Goal: Transaction & Acquisition: Register for event/course

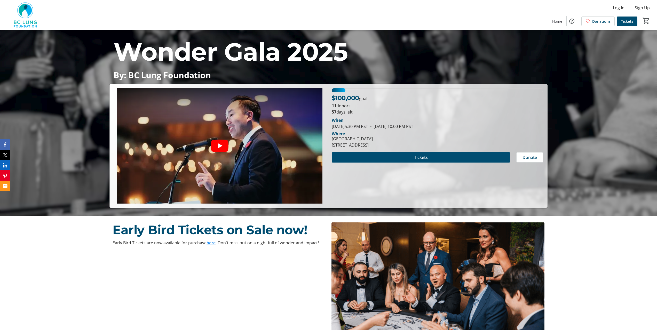
scroll to position [114, 0]
click at [341, 92] on div "6.550000000000001% of fundraising goal reached" at bounding box center [339, 91] width 14 height 4
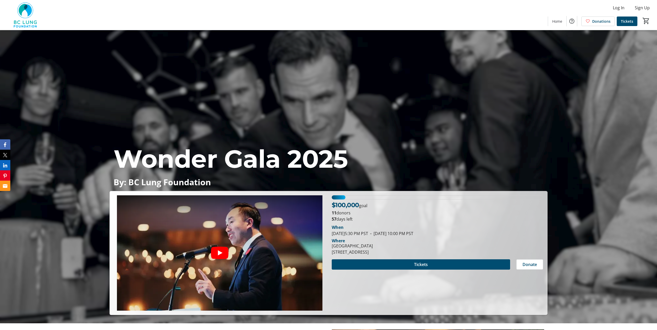
scroll to position [0, 0]
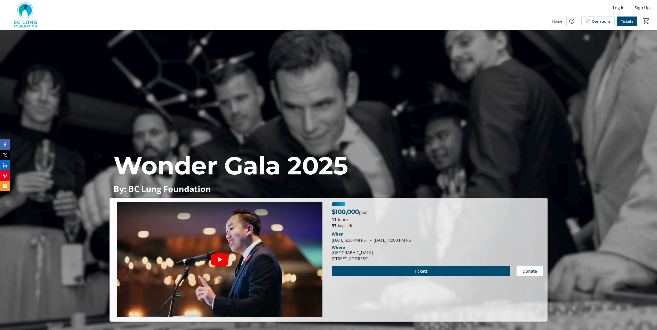
drag, startPoint x: 423, startPoint y: 235, endPoint x: 399, endPoint y: 220, distance: 27.6
click at [400, 222] on p "11 donors" at bounding box center [437, 220] width 211 height 6
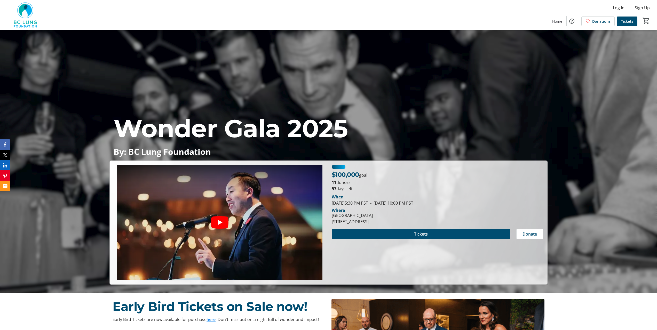
scroll to position [77, 0]
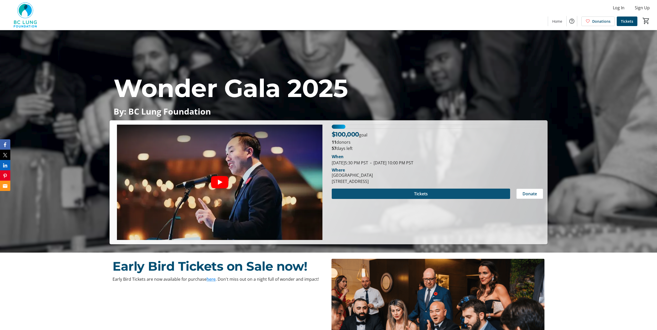
click at [407, 192] on span at bounding box center [421, 194] width 178 height 12
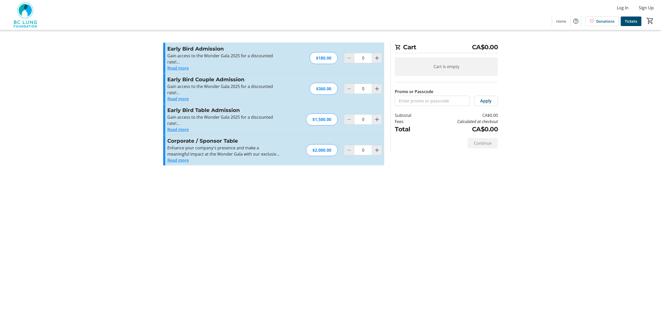
click at [183, 97] on button "Read more" at bounding box center [177, 99] width 21 height 6
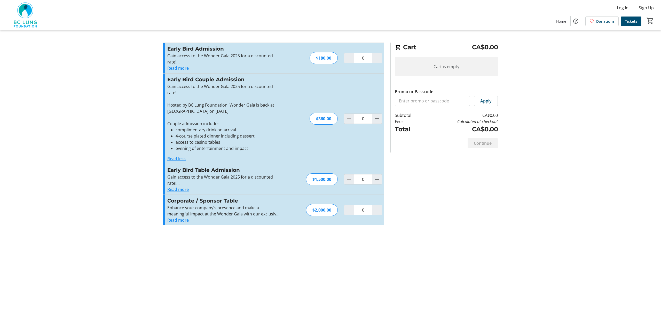
click at [140, 105] on tr-checkout-feature-upsell-ui "Cart CA$0.00 Cart is empty Promo or Passcode Apply Subtotal CA$0.00 Fees Calcul…" at bounding box center [330, 165] width 661 height 330
